Goal: Find specific page/section: Find specific page/section

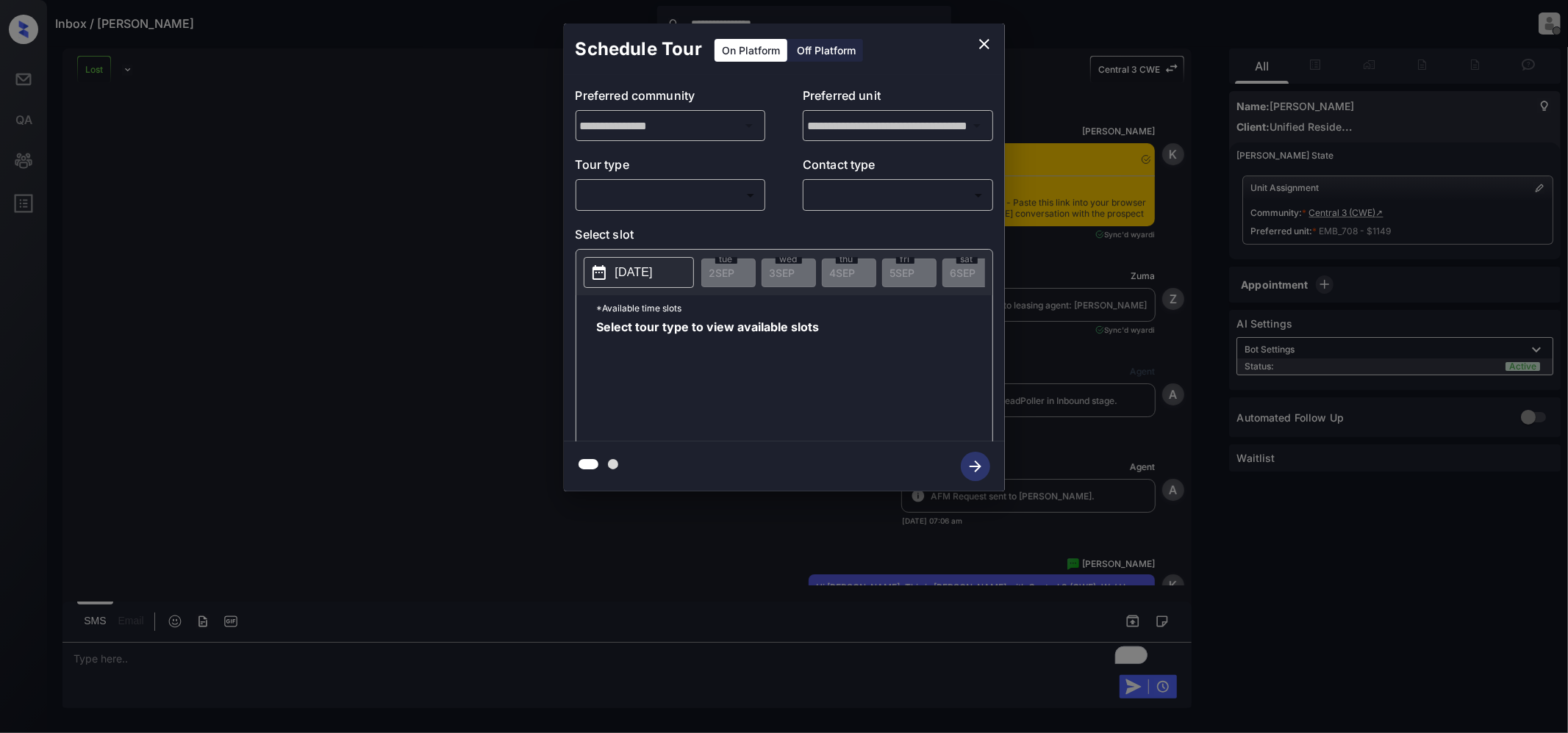
scroll to position [787, 0]
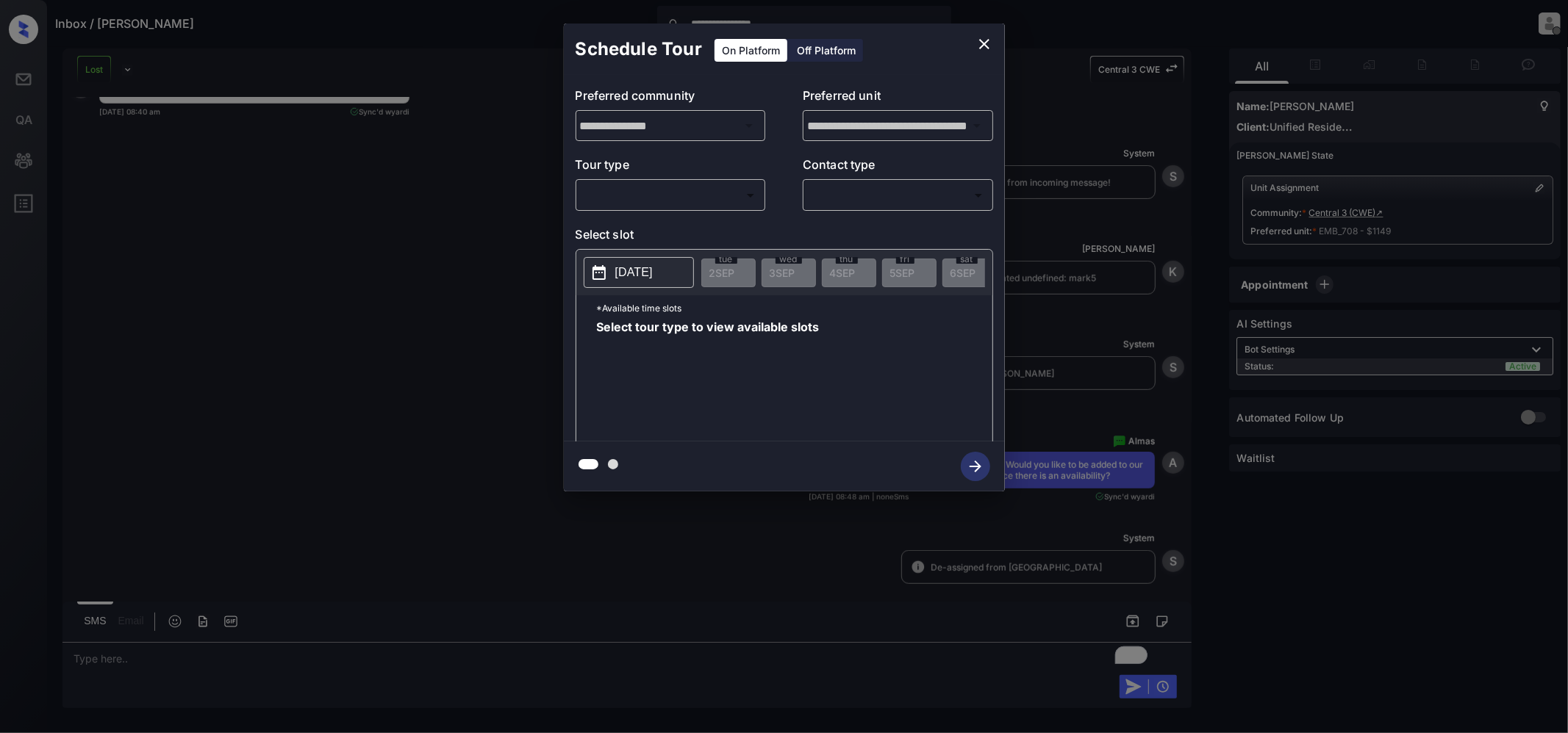
click at [722, 199] on body "**********" at bounding box center [784, 366] width 1568 height 733
click at [984, 42] on div at bounding box center [784, 366] width 1568 height 733
click at [988, 42] on icon "close" at bounding box center [984, 44] width 17 height 17
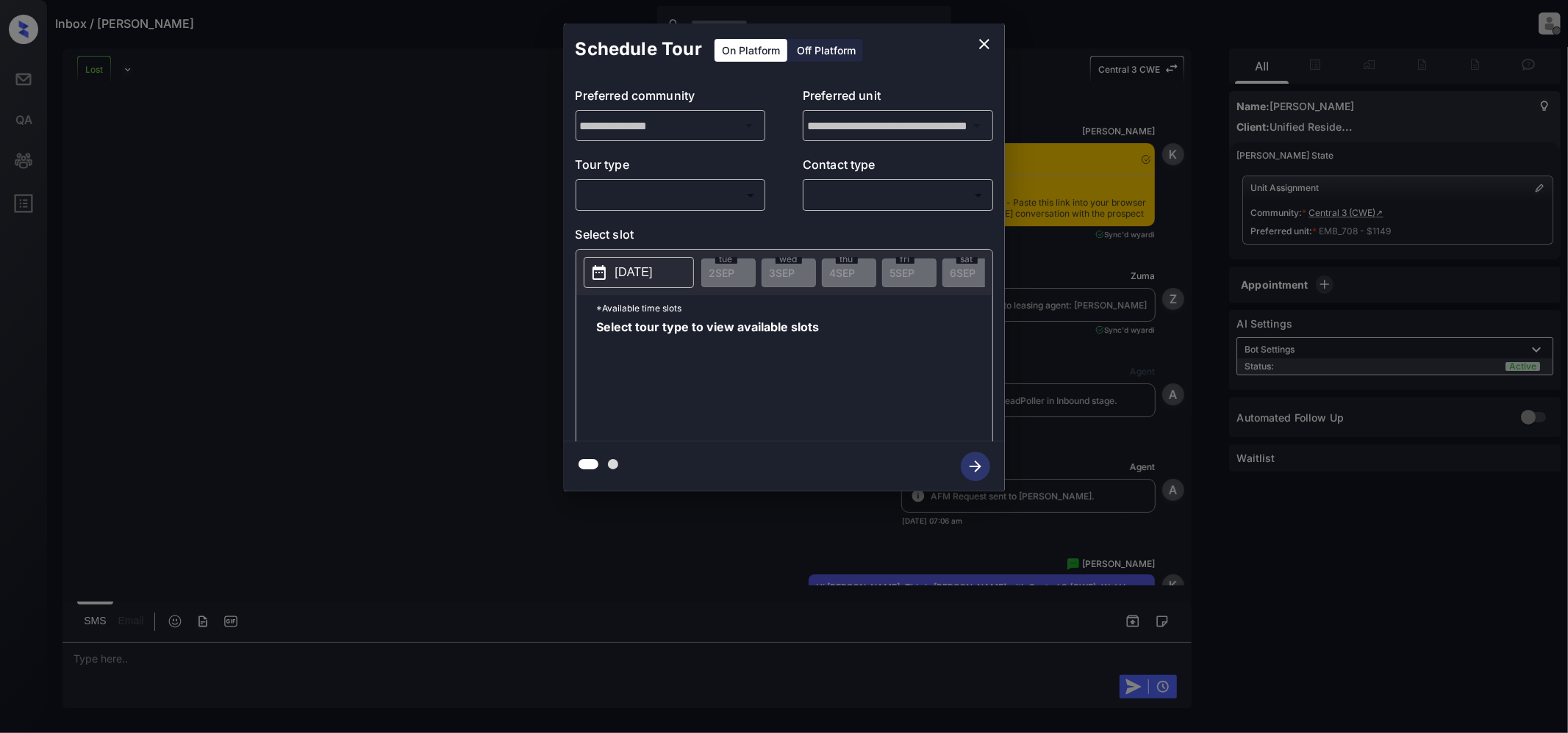
scroll to position [3735, 0]
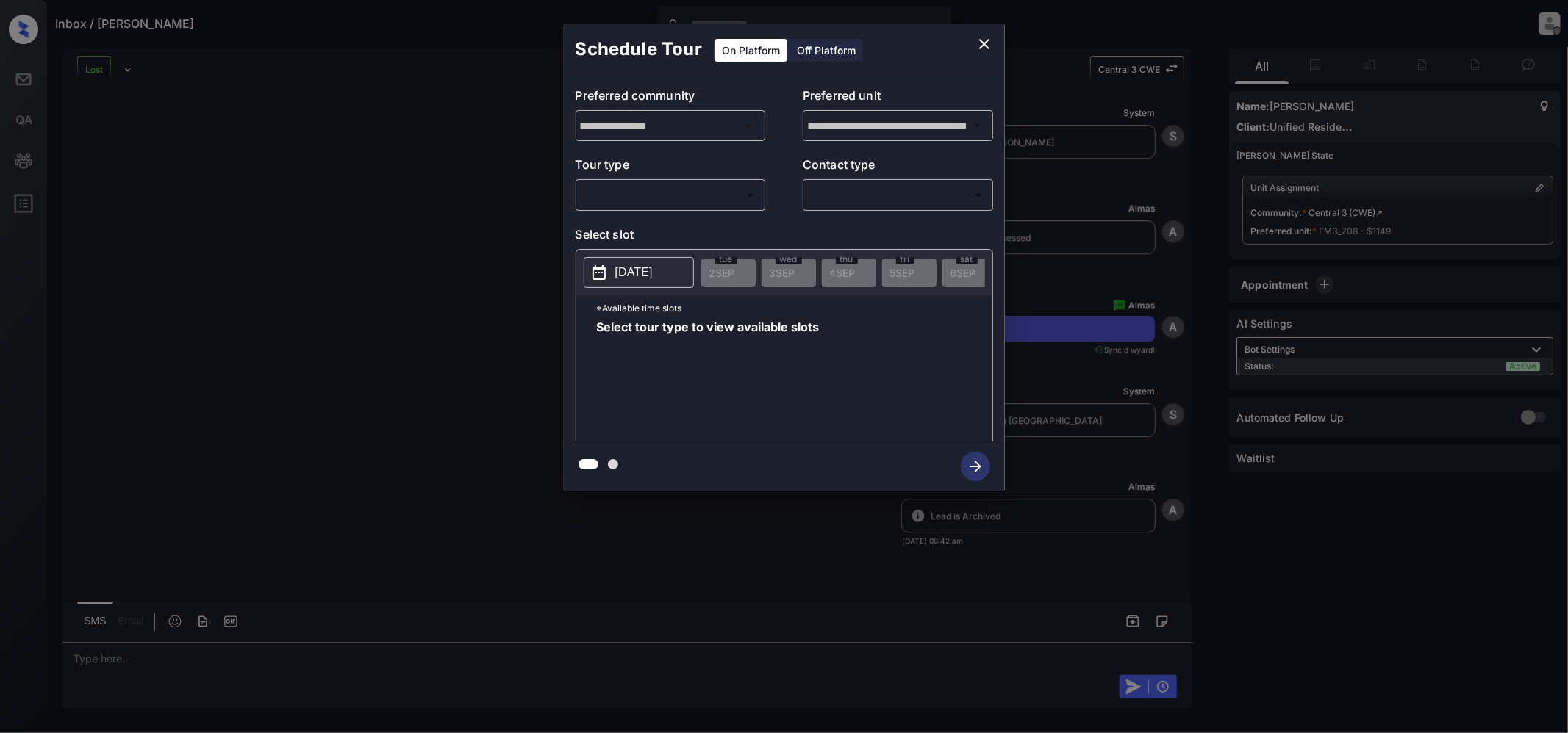
click at [703, 197] on body "Inbox / [PERSON_NAME] [PERSON_NAME] Offline Set yourself online Set yourself on…" at bounding box center [784, 366] width 1568 height 733
click at [979, 39] on div at bounding box center [784, 366] width 1568 height 733
click at [987, 42] on icon "close" at bounding box center [984, 44] width 17 height 17
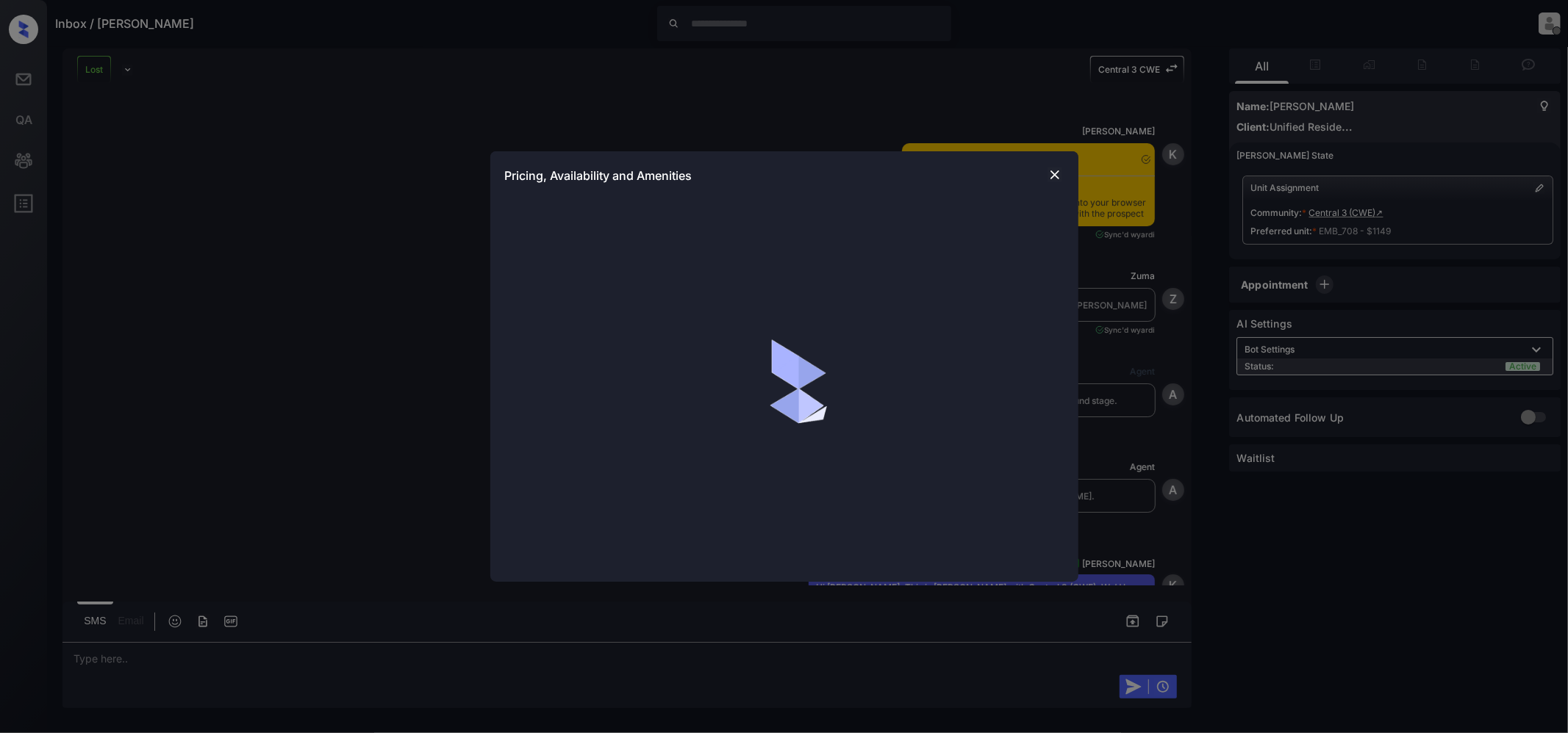
scroll to position [3735, 0]
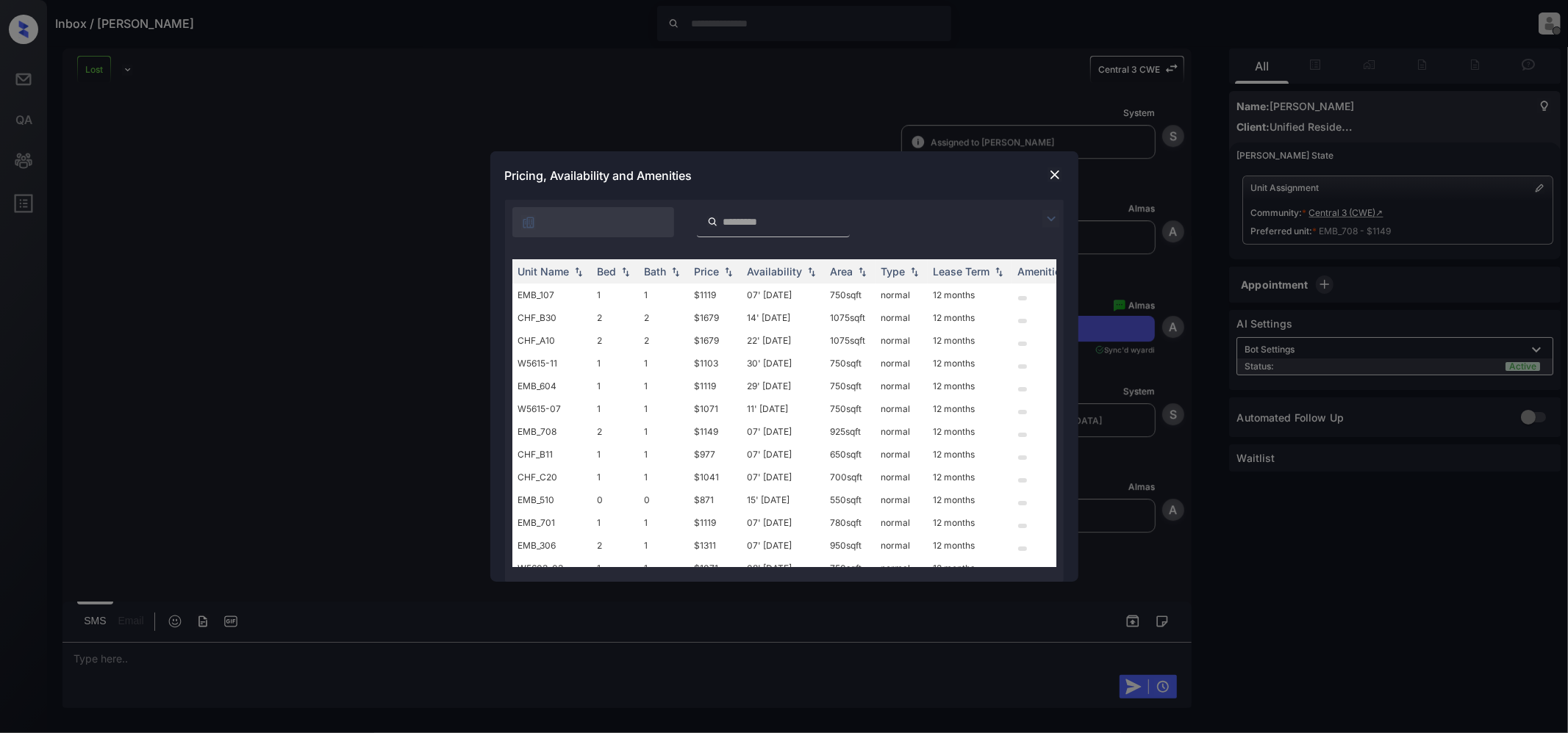
click at [1053, 172] on img at bounding box center [1054, 175] width 14 height 14
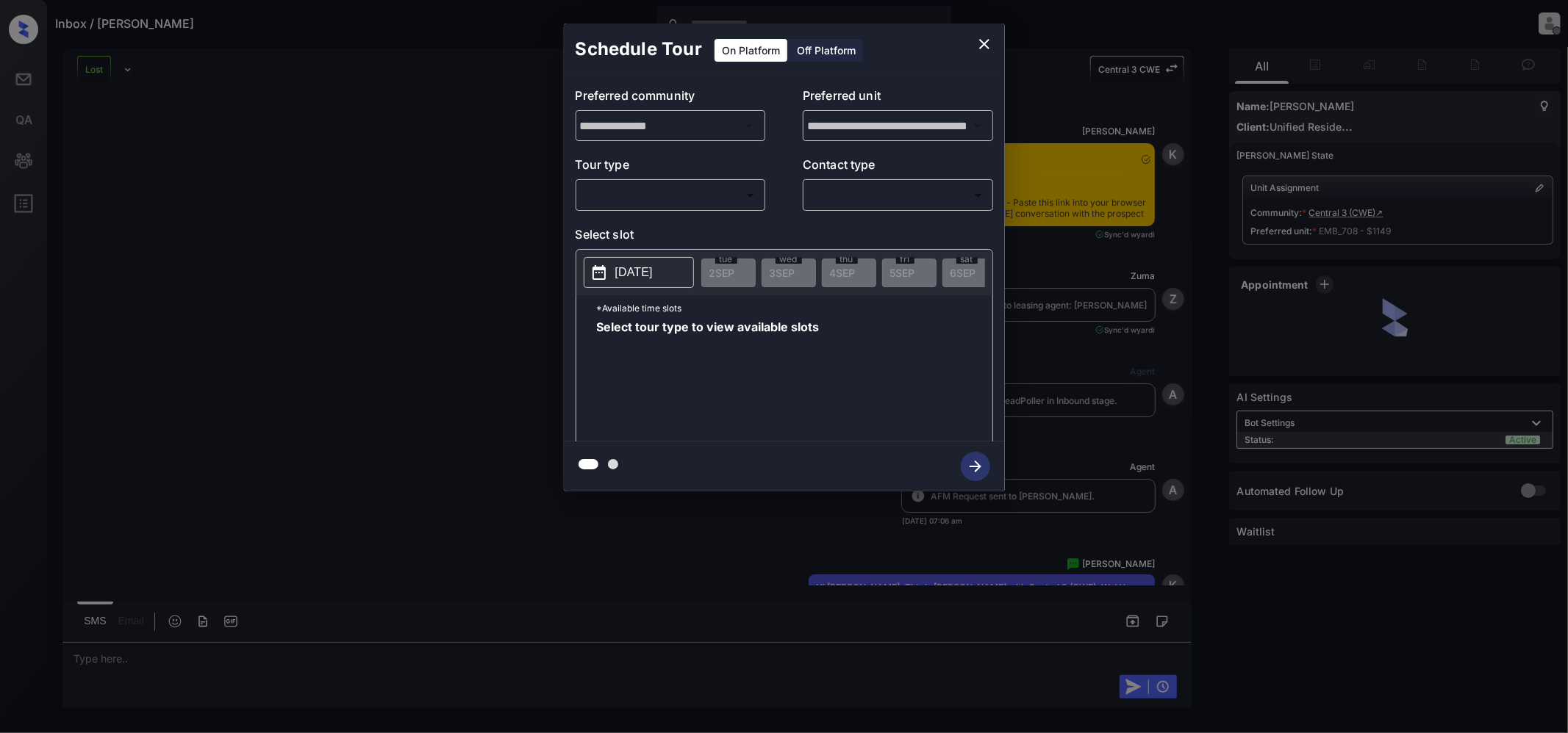
scroll to position [3735, 0]
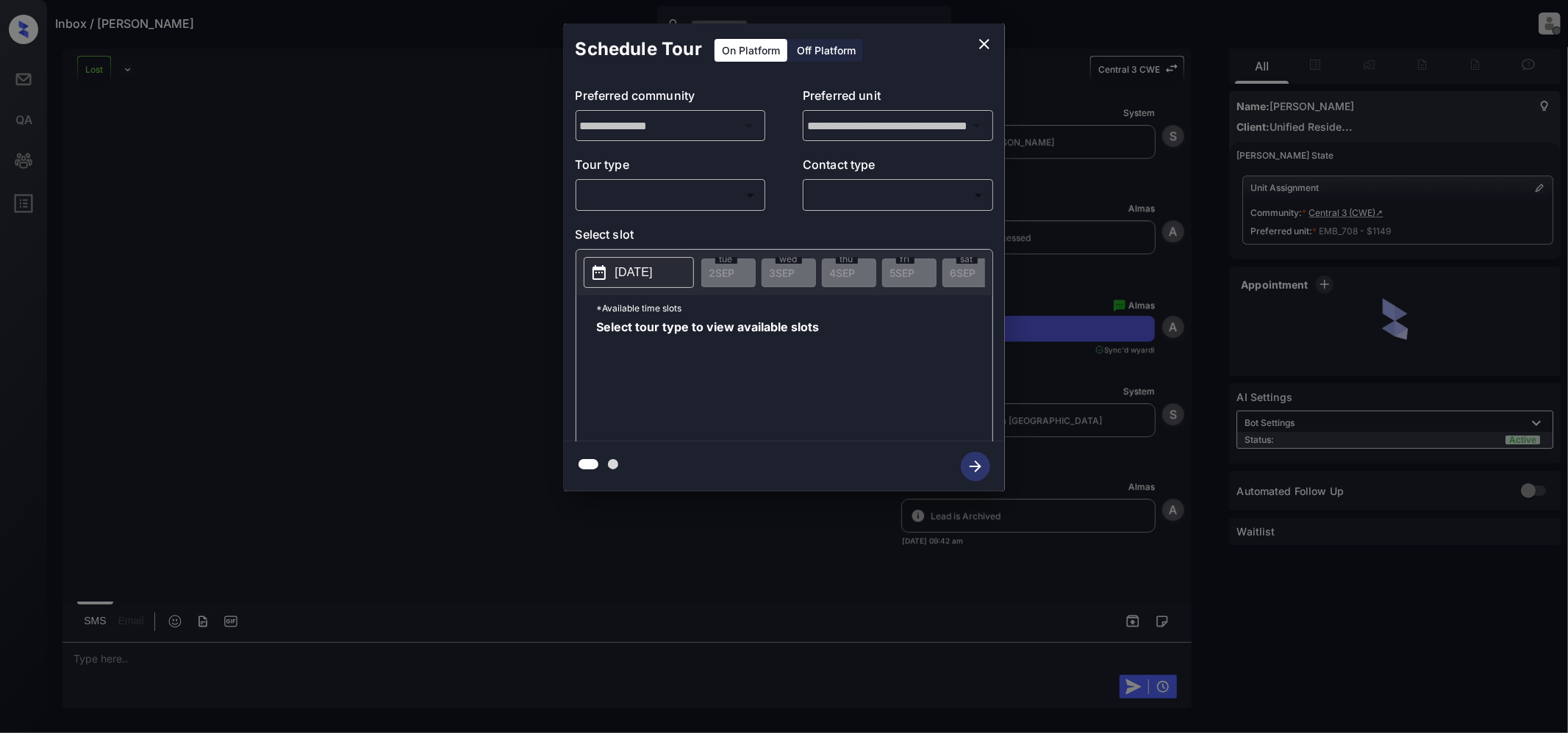
click at [686, 193] on body "Inbox / Daniel Altepeter Jeramie Castro Offline Set yourself online Set yoursel…" at bounding box center [784, 366] width 1568 height 733
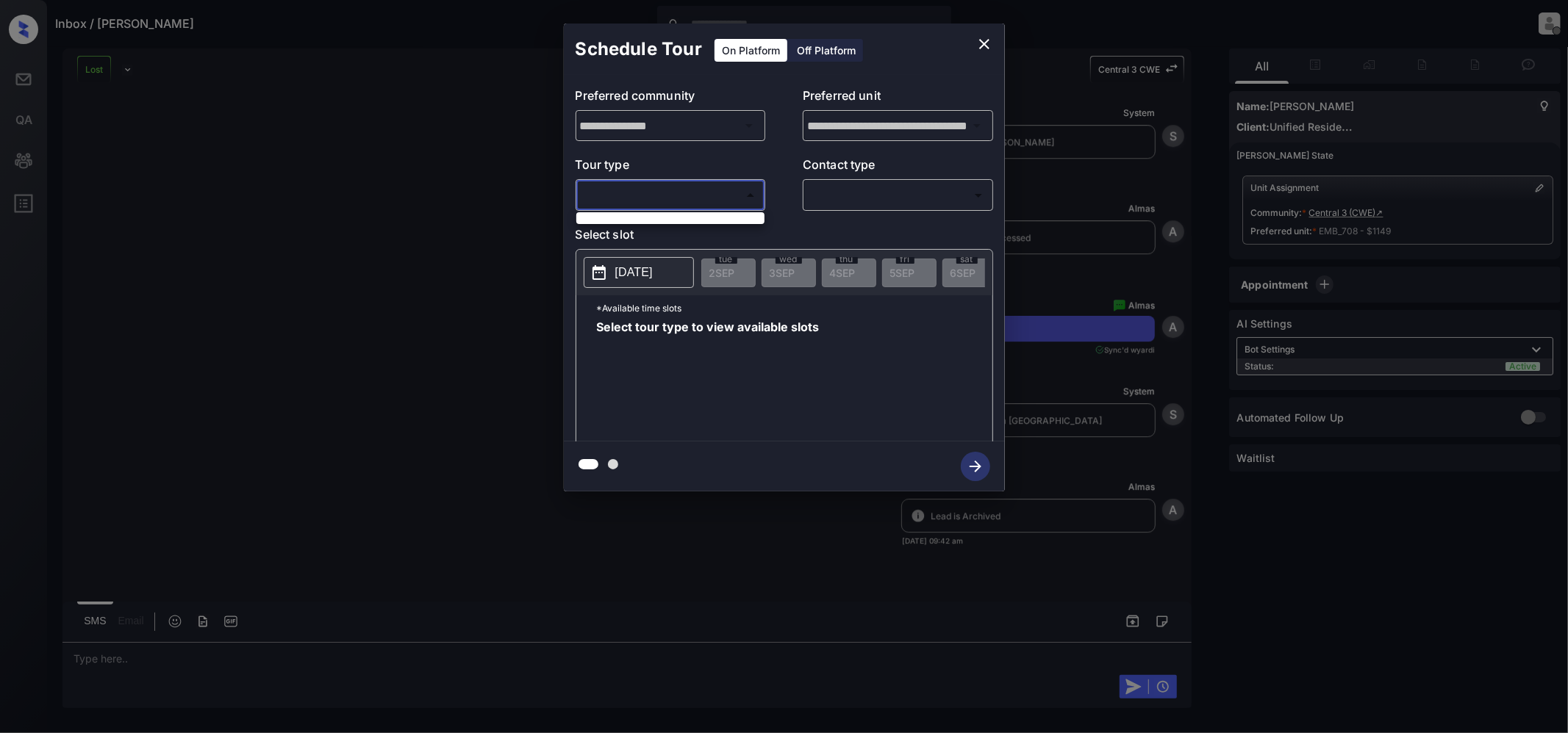
click at [891, 193] on div at bounding box center [784, 366] width 1568 height 733
click at [729, 207] on body "Inbox / Daniel Altepeter Jeramie Castro Offline Set yourself online Set yoursel…" at bounding box center [784, 366] width 1568 height 733
click at [1315, 73] on div at bounding box center [784, 366] width 1568 height 733
click at [1315, 65] on div "**********" at bounding box center [784, 257] width 1568 height 515
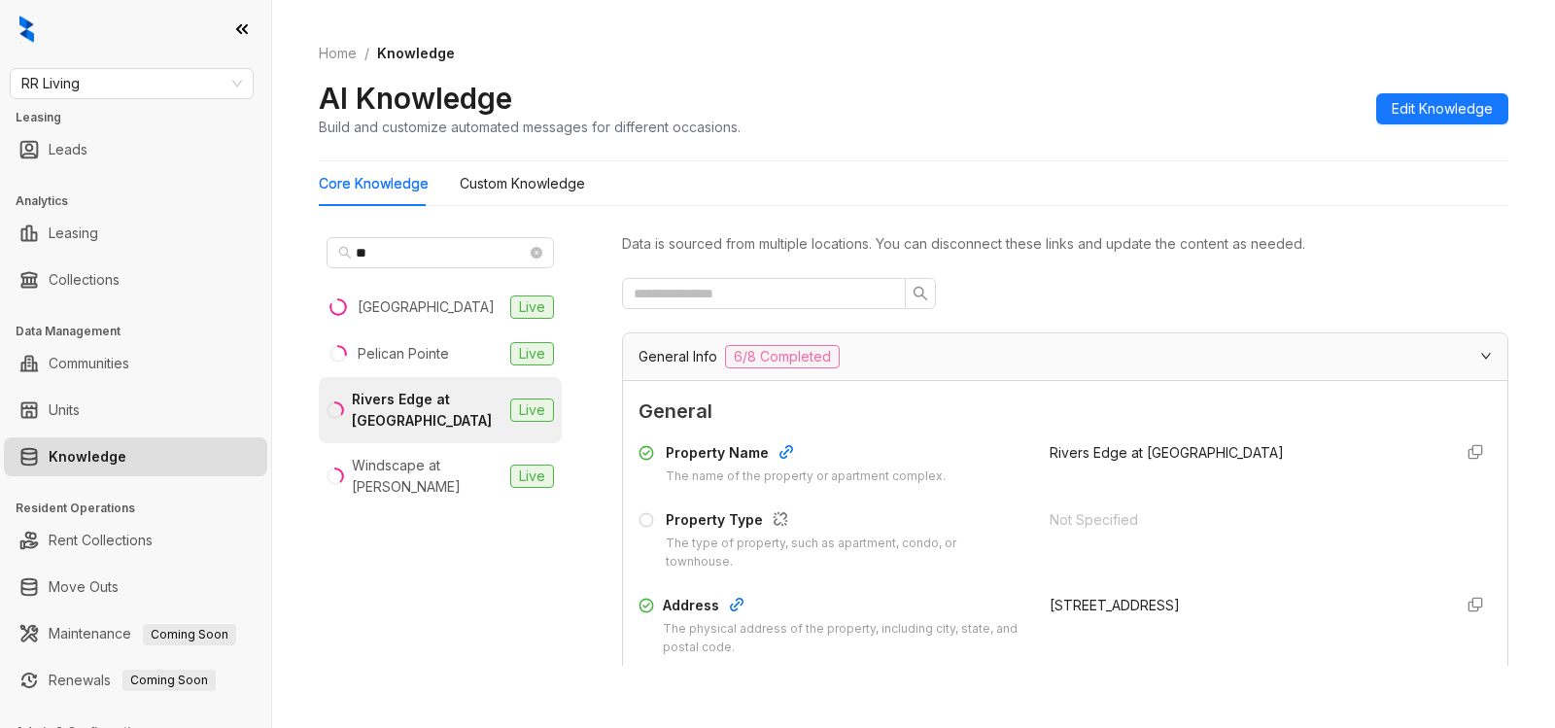
scroll to position [2213, 0]
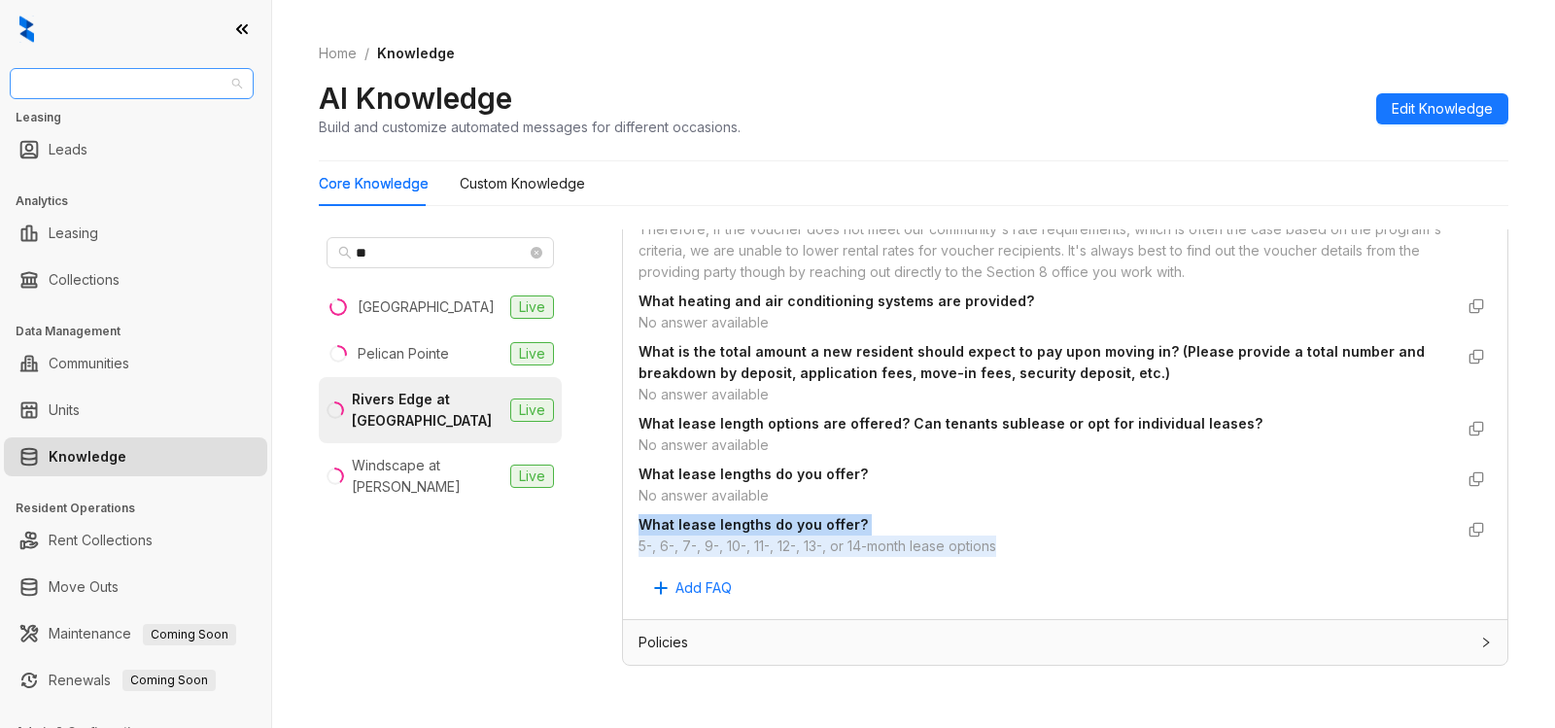
click at [118, 83] on span "RR Living" at bounding box center [131, 83] width 221 height 29
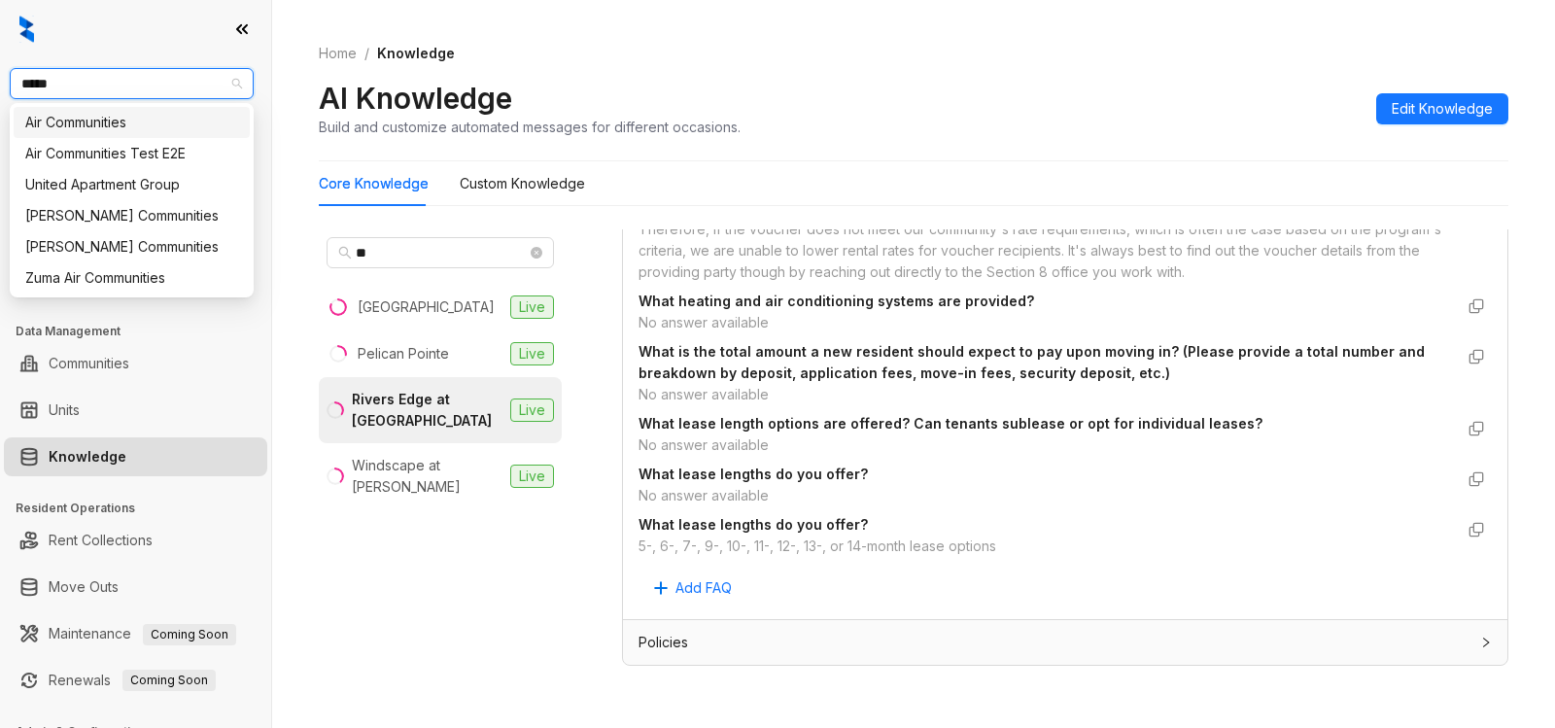
type input "******"
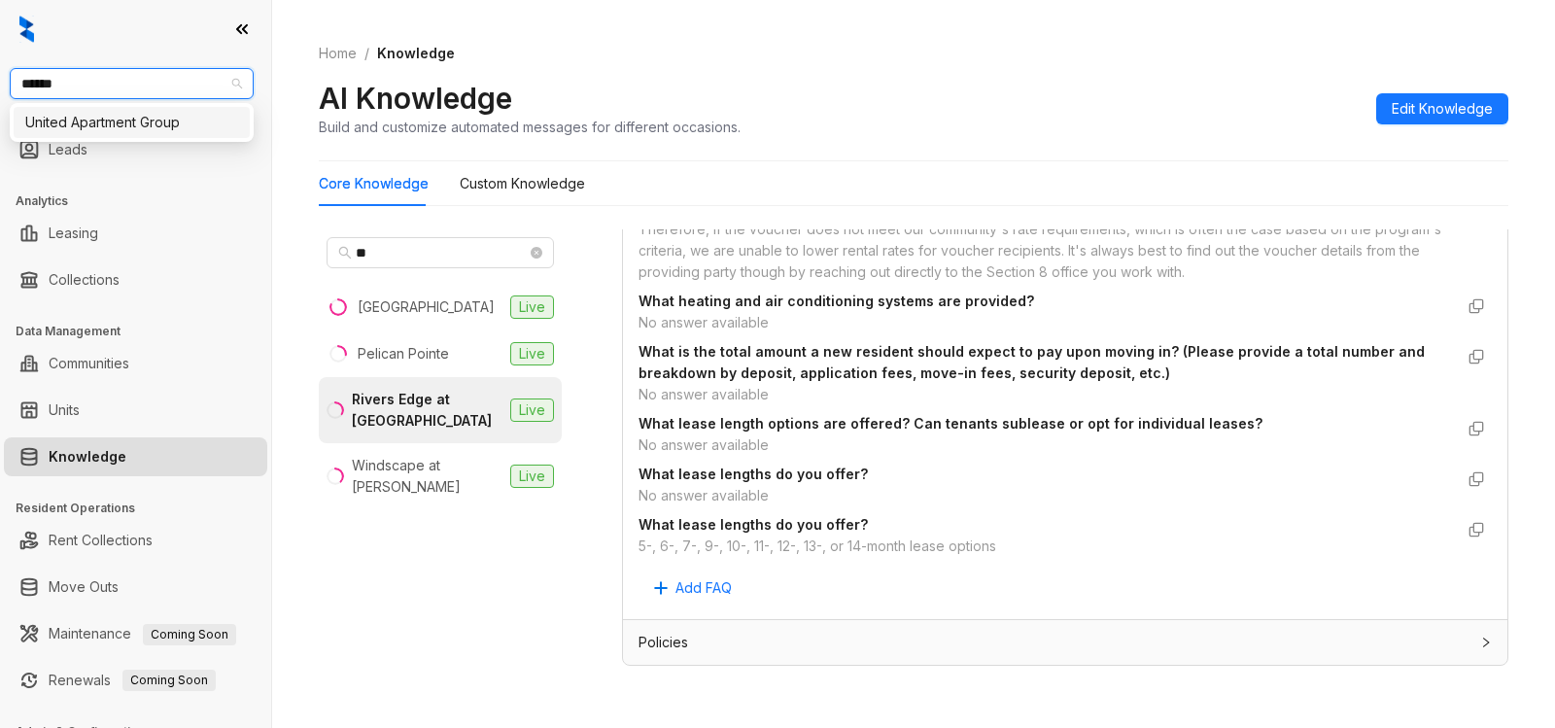
click at [204, 122] on div "United Apartment Group" at bounding box center [131, 122] width 213 height 21
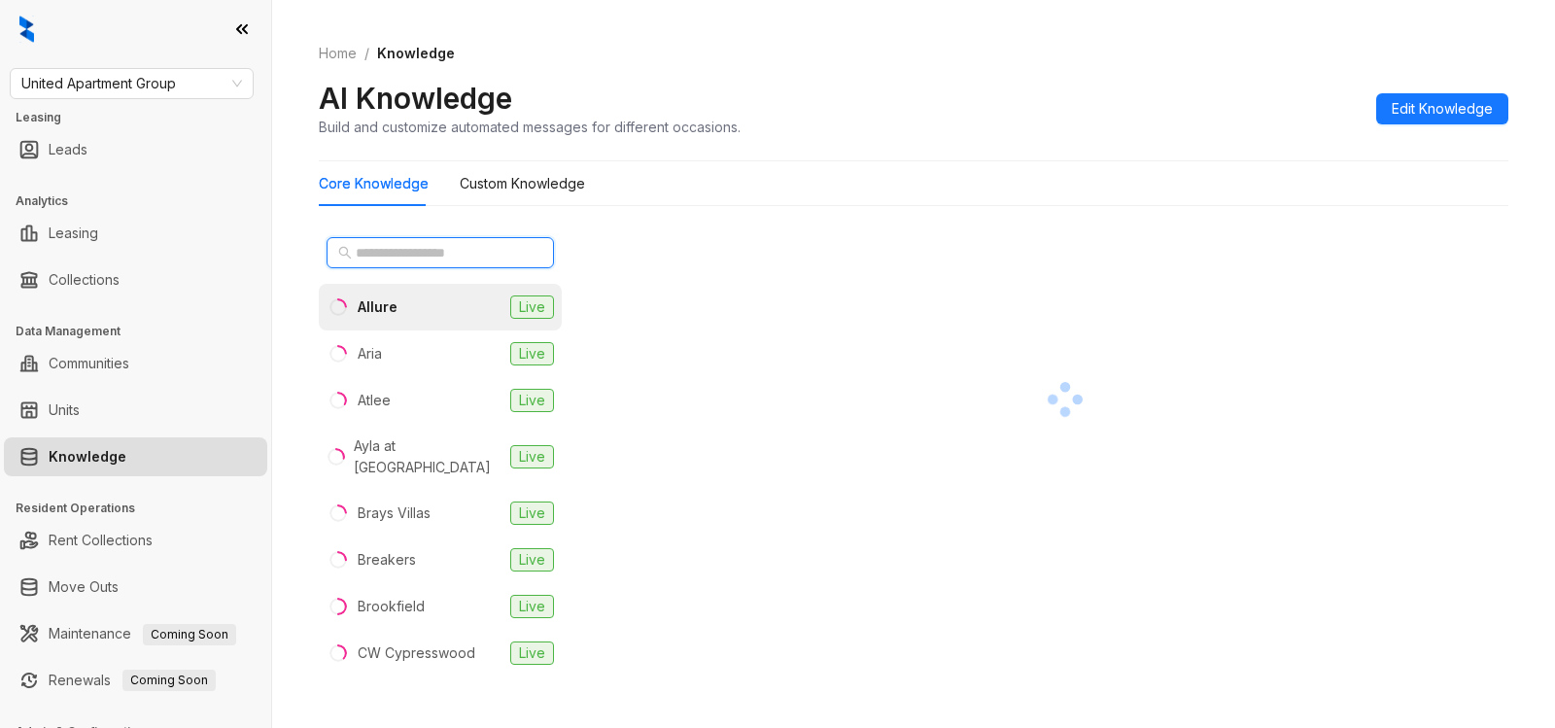
click at [445, 251] on input "text" at bounding box center [441, 252] width 171 height 21
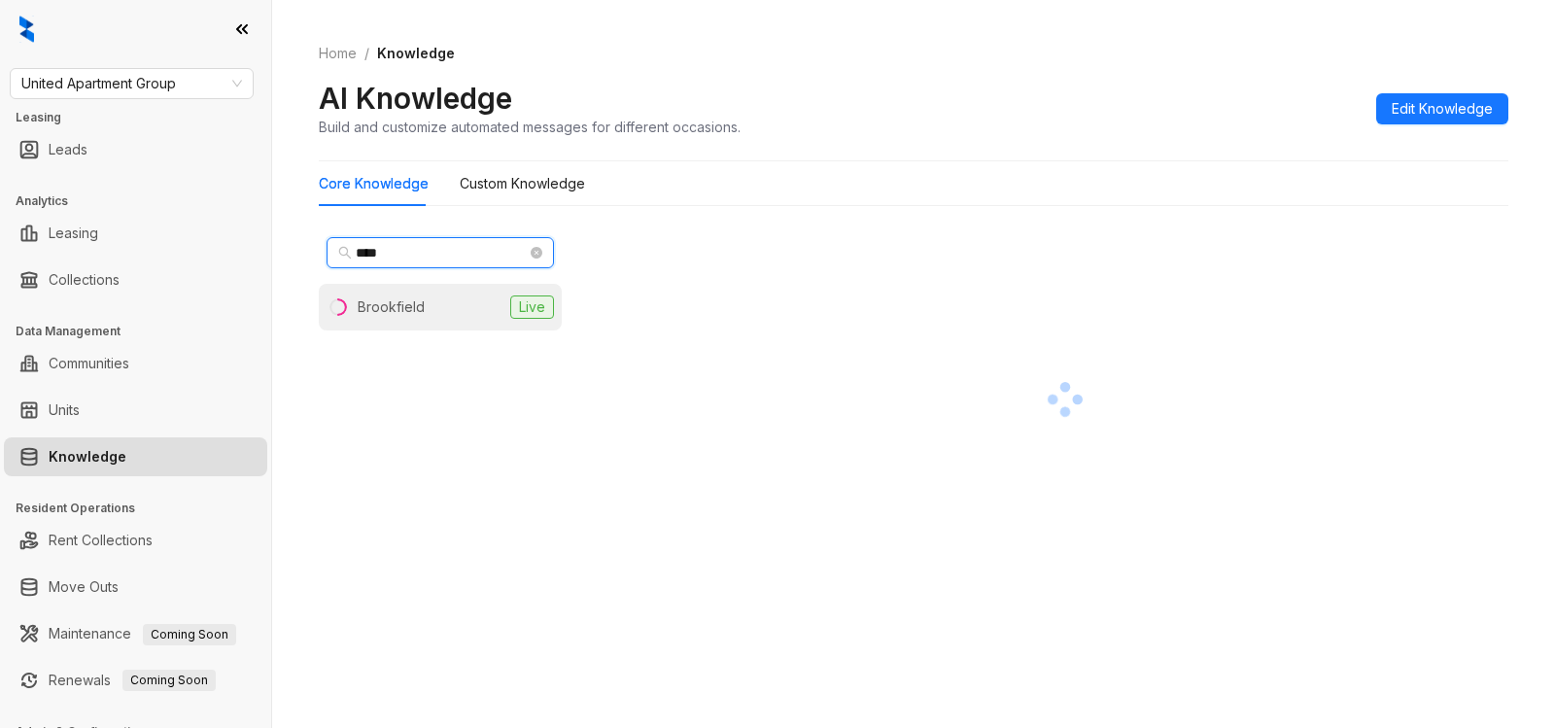
type input "****"
click at [419, 305] on div "Brookfield" at bounding box center [391, 306] width 67 height 21
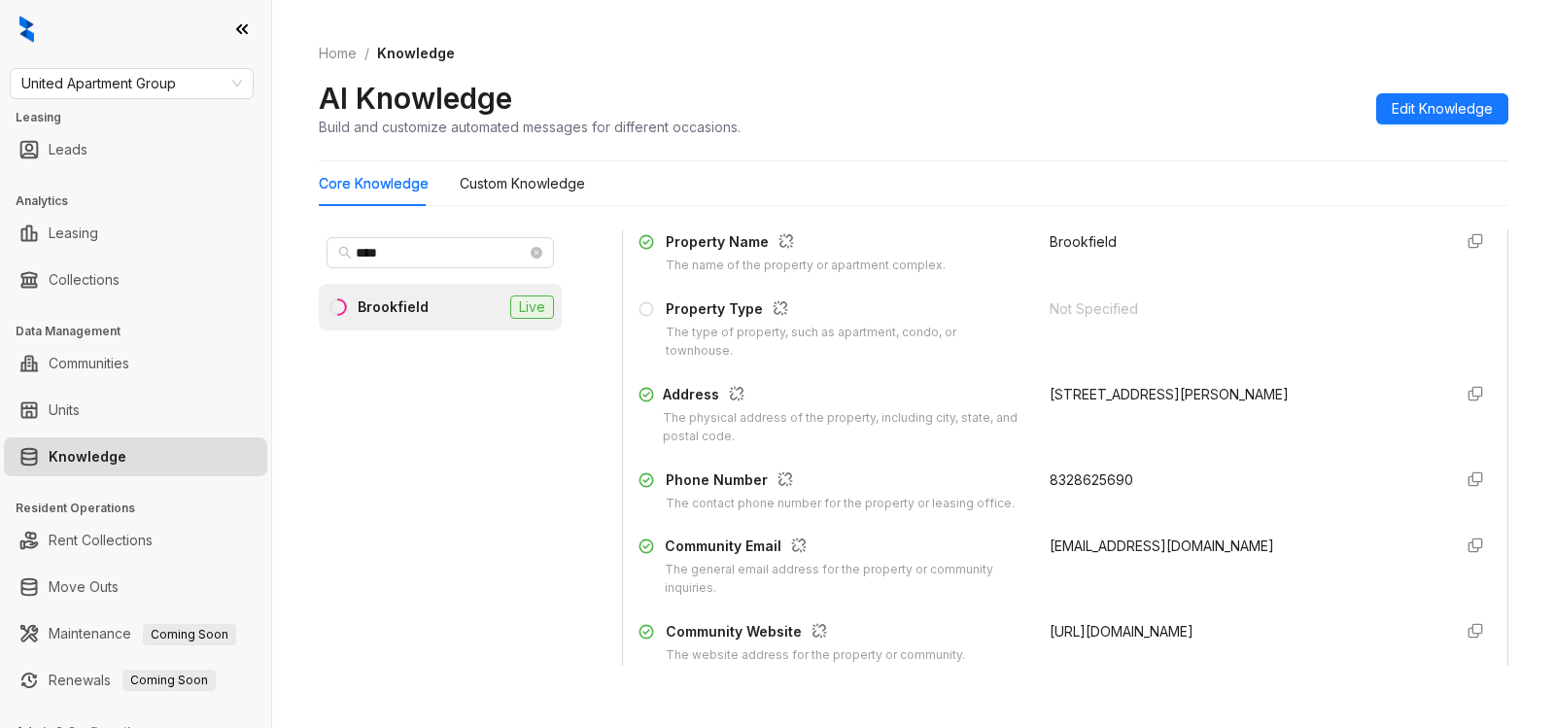
scroll to position [247, 0]
